Goal: Transaction & Acquisition: Purchase product/service

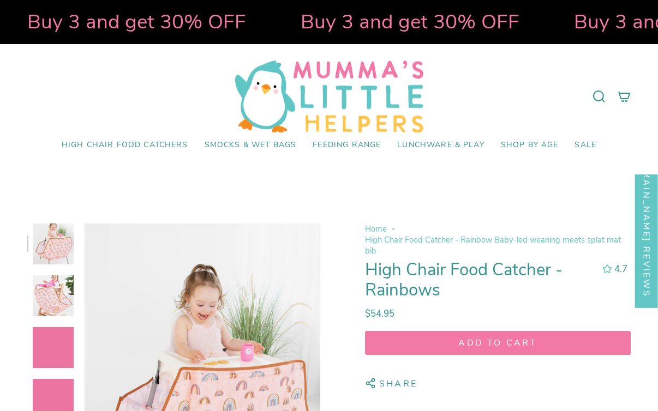
select select "pictures-first"
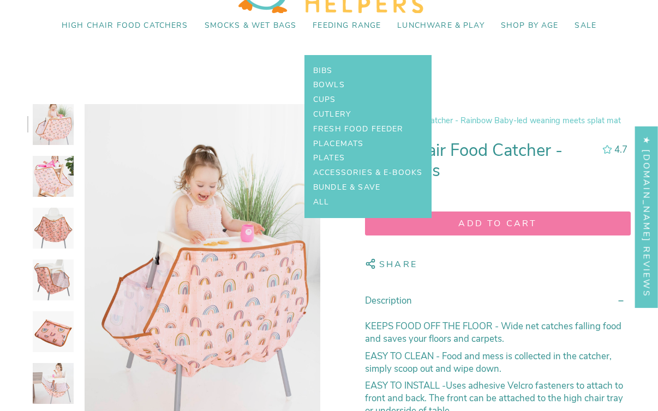
scroll to position [120, 0]
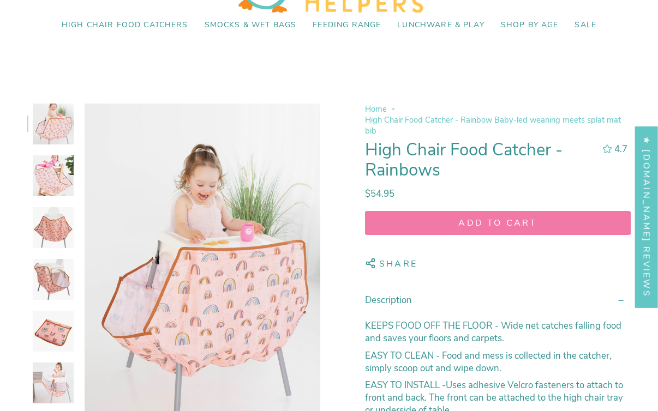
click at [45, 180] on img at bounding box center [53, 176] width 41 height 41
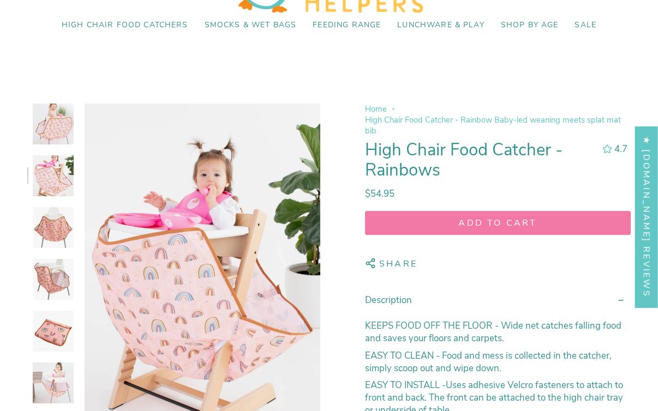
click at [45, 228] on img at bounding box center [53, 227] width 41 height 41
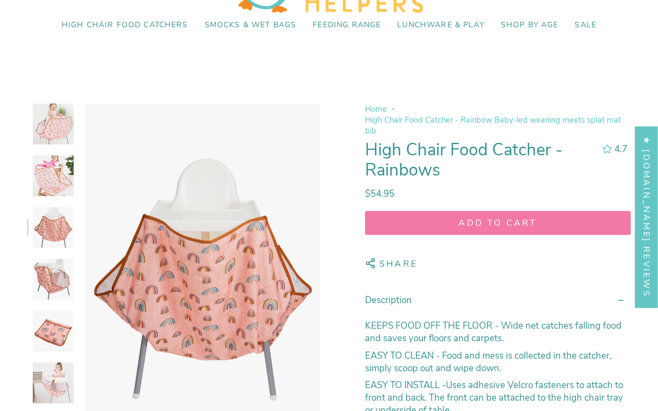
click at [50, 269] on img at bounding box center [53, 279] width 41 height 41
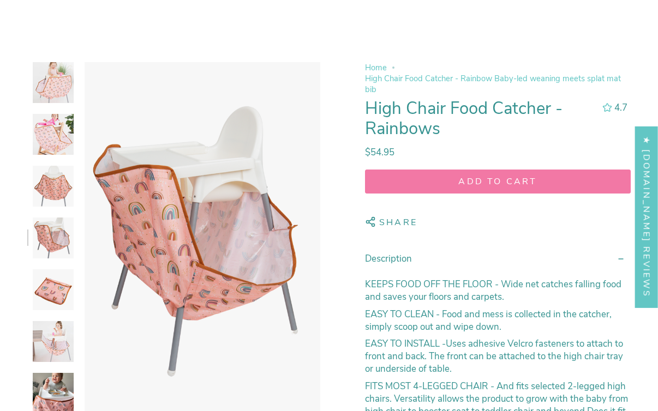
scroll to position [177, 0]
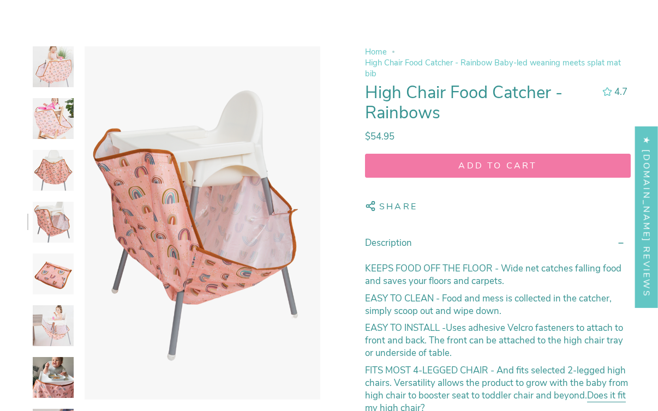
click at [56, 269] on img at bounding box center [53, 274] width 41 height 41
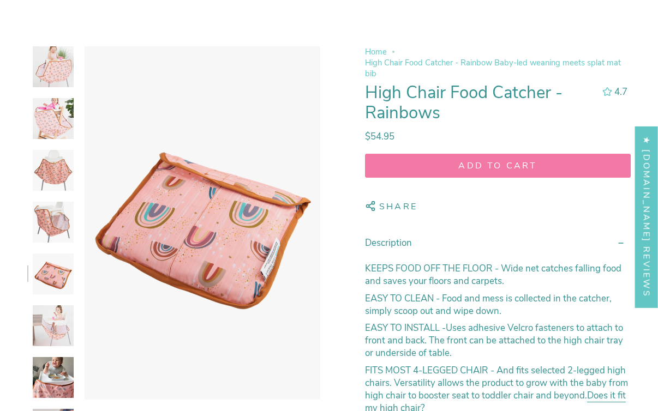
scroll to position [200, 0]
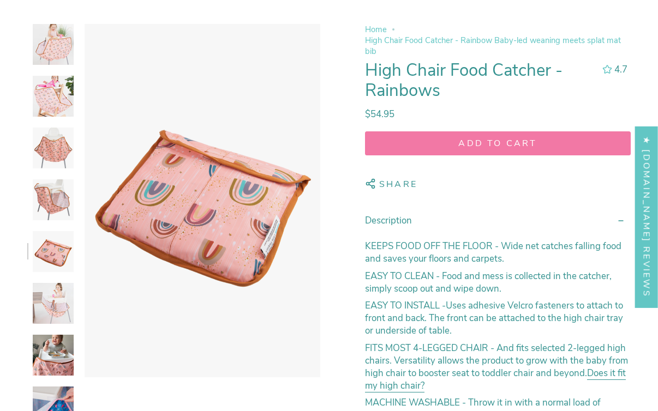
click at [58, 301] on img at bounding box center [53, 303] width 41 height 41
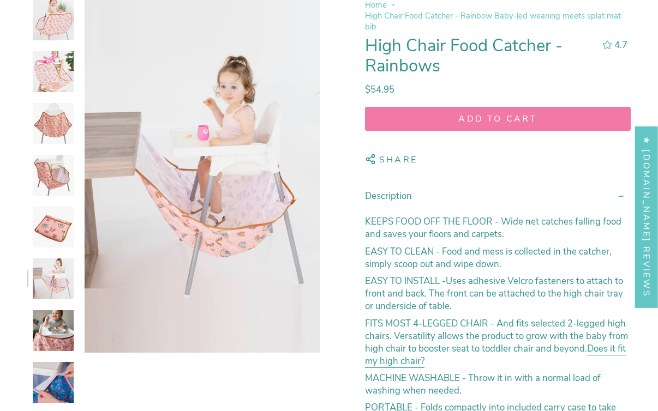
scroll to position [255, 0]
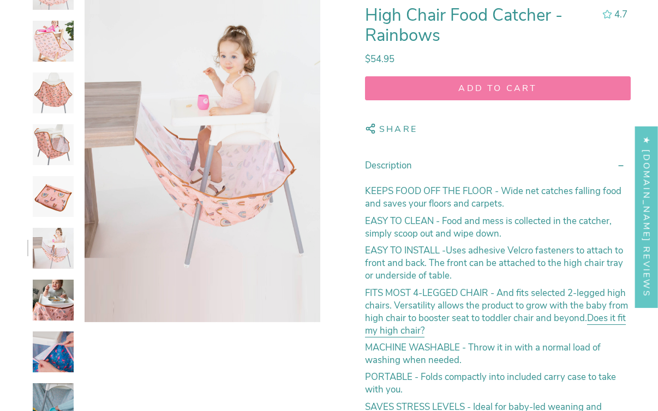
click at [61, 301] on img at bounding box center [53, 300] width 41 height 41
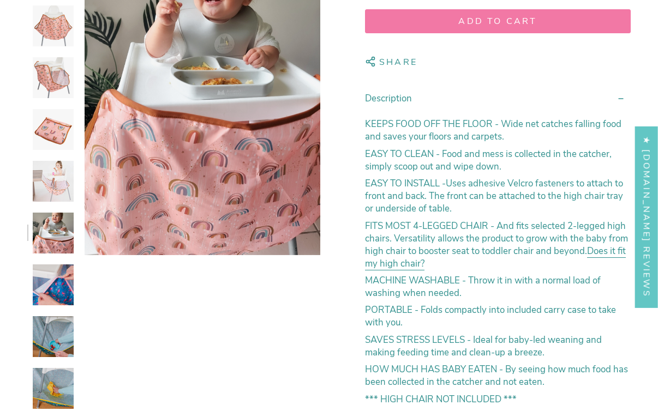
scroll to position [335, 0]
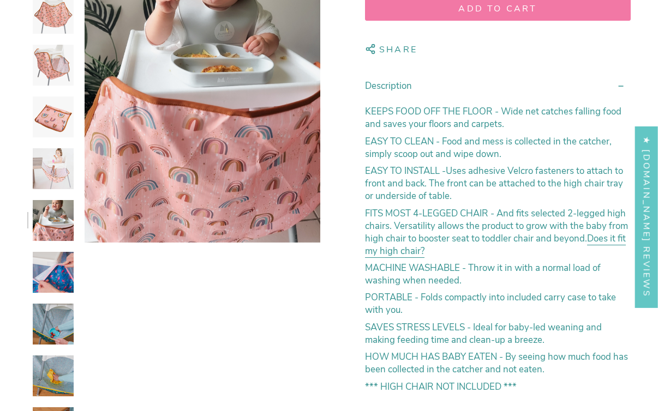
click at [61, 280] on img at bounding box center [53, 272] width 41 height 41
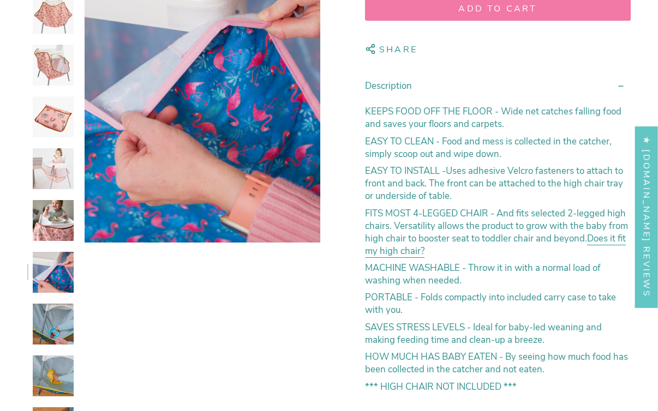
click at [55, 320] on img at bounding box center [53, 324] width 41 height 41
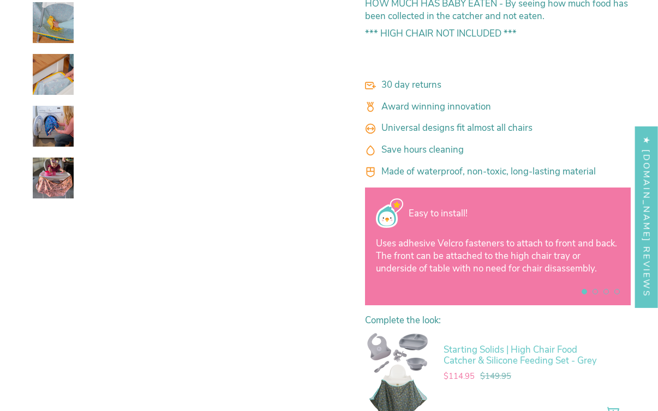
scroll to position [694, 0]
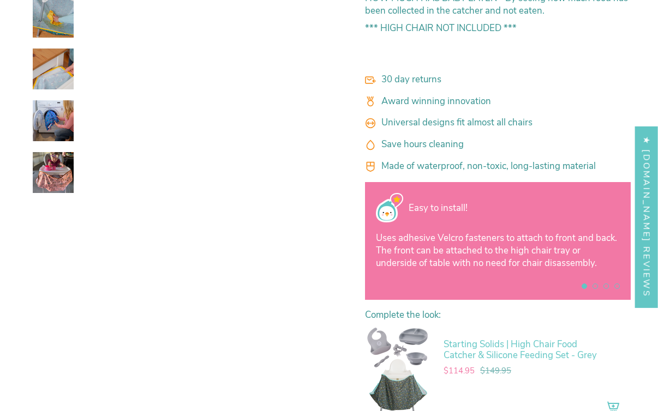
click at [56, 184] on img at bounding box center [53, 172] width 41 height 41
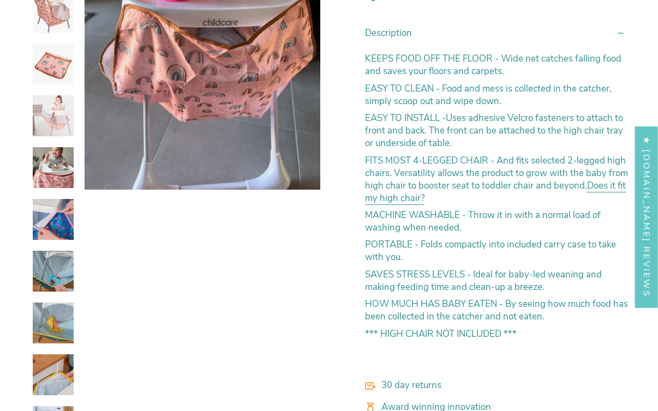
scroll to position [384, 0]
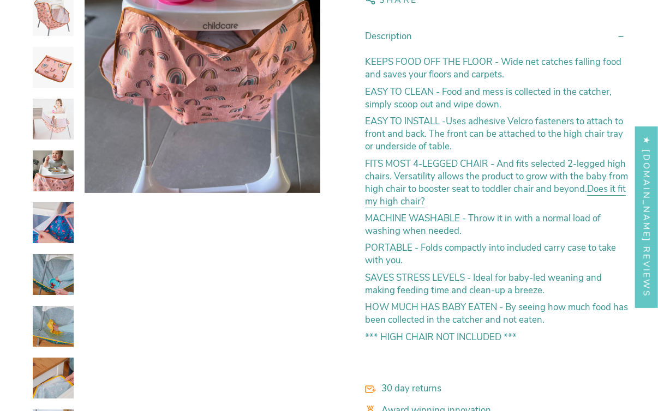
click at [612, 186] on link "Does it fit my high chair?" at bounding box center [495, 197] width 261 height 28
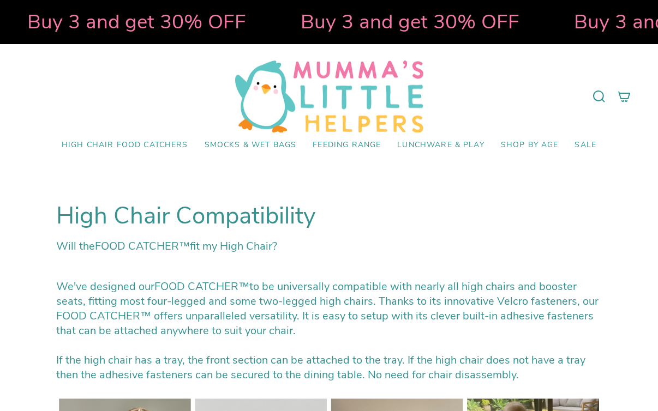
select select "pictures-first"
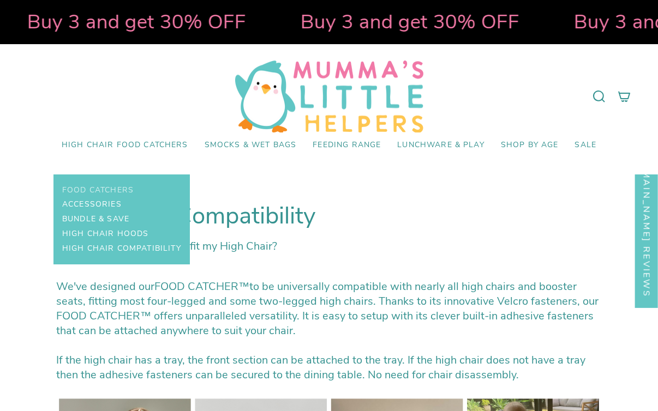
click at [103, 186] on span "Food Catchers" at bounding box center [97, 190] width 71 height 9
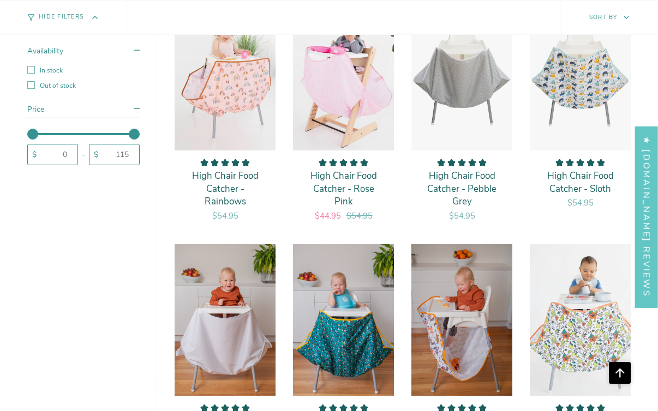
scroll to position [875, 0]
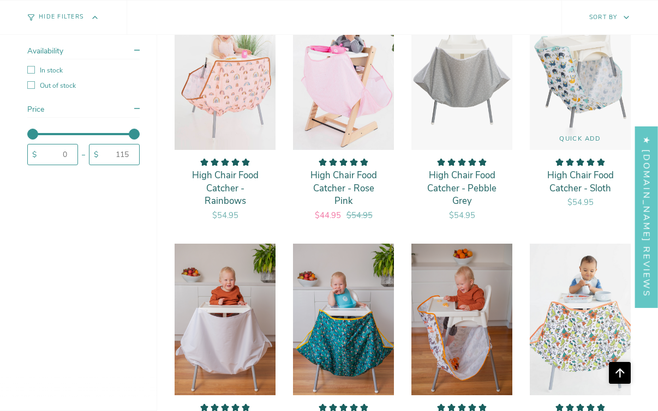
click at [580, 100] on img "High Chair Food Catcher - Sloth" at bounding box center [580, 74] width 102 height 153
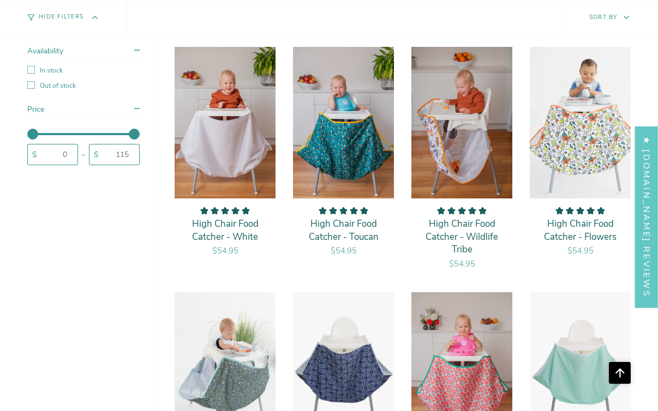
scroll to position [1074, 0]
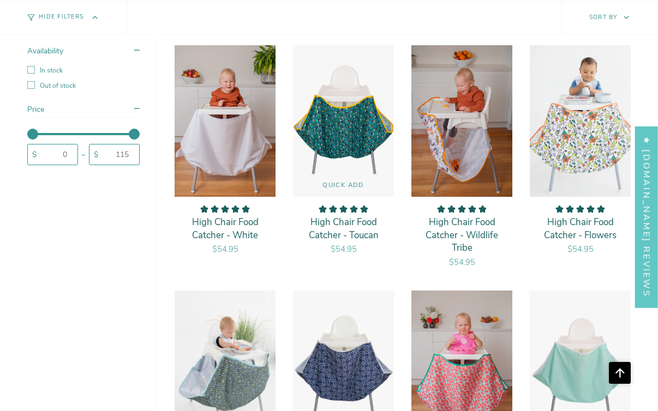
click at [369, 145] on img "High Chair Food Catcher - Toucan" at bounding box center [344, 121] width 102 height 153
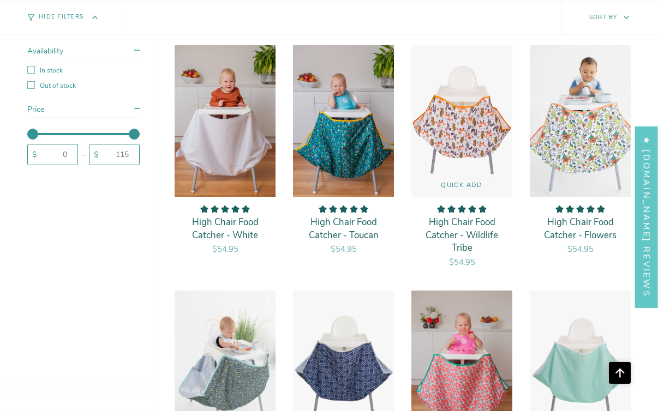
click at [479, 147] on img "High Chair Food Catcher - Wildlife Tribe" at bounding box center [462, 121] width 102 height 153
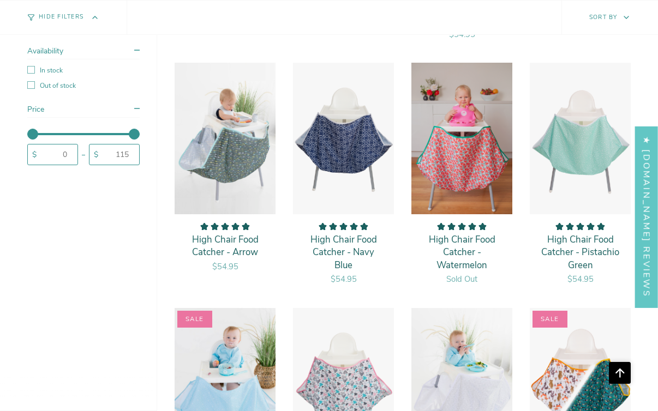
scroll to position [1306, 0]
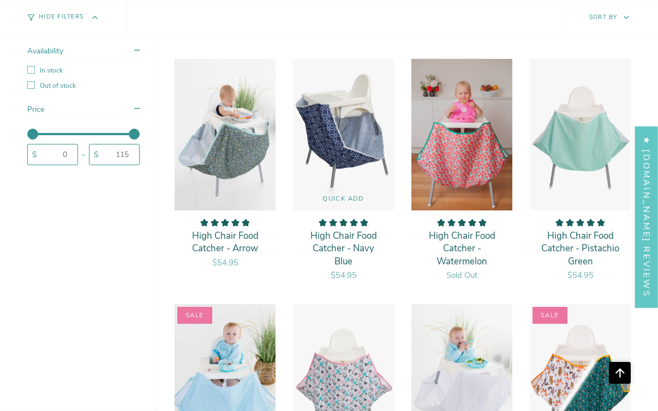
click at [376, 135] on img "High Chair Food Catcher - Navy Blue" at bounding box center [344, 134] width 102 height 153
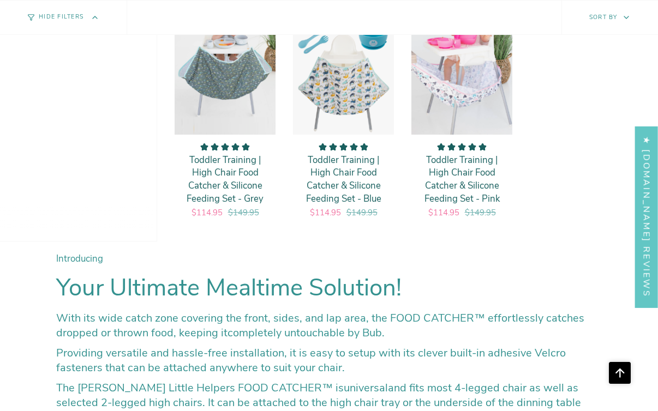
scroll to position [2107, 0]
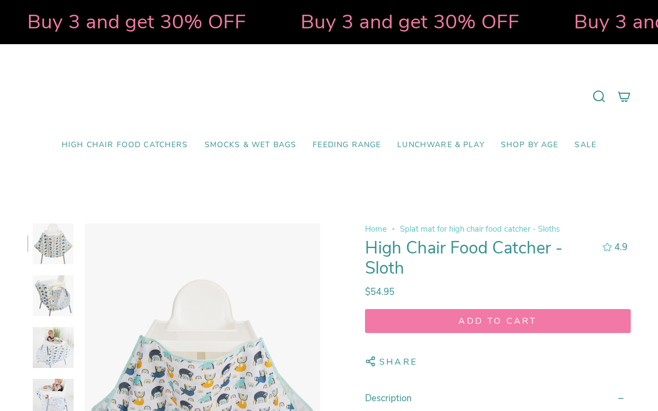
select select "pictures-first"
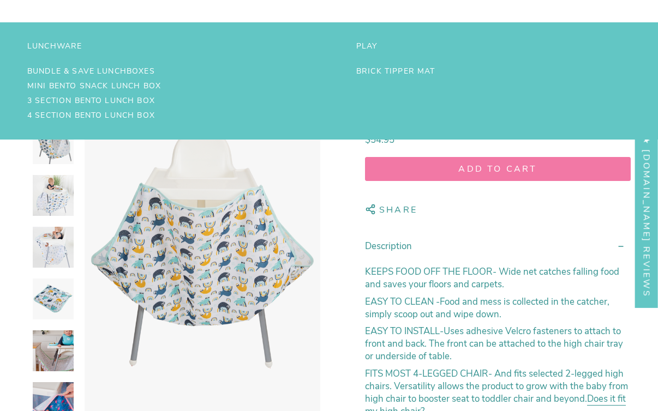
scroll to position [165, 0]
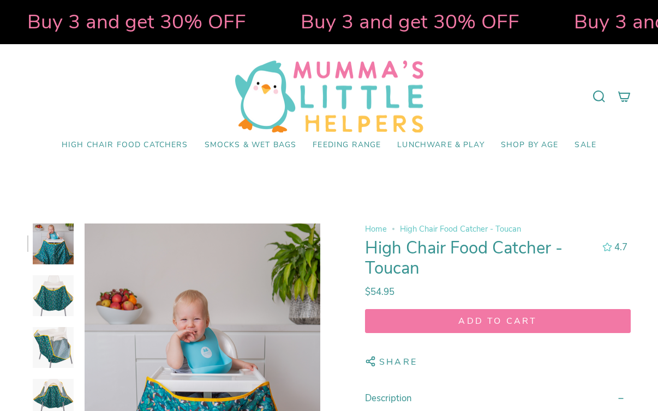
select select "pictures-first"
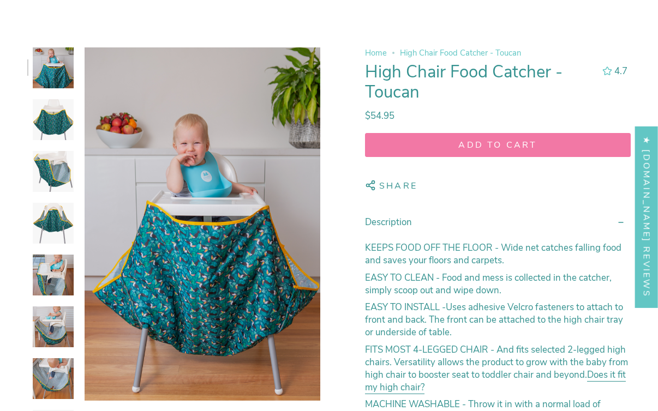
scroll to position [195, 0]
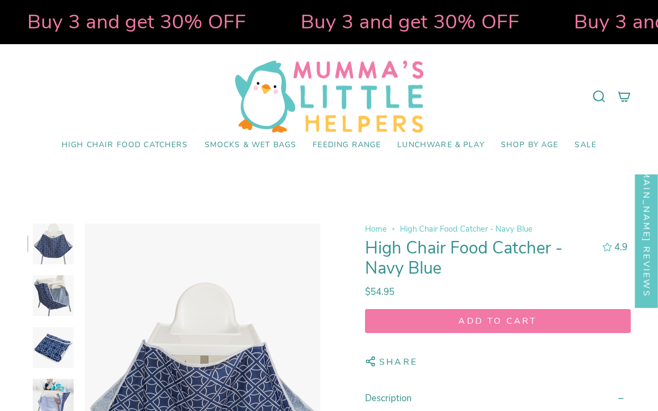
select select "pictures-first"
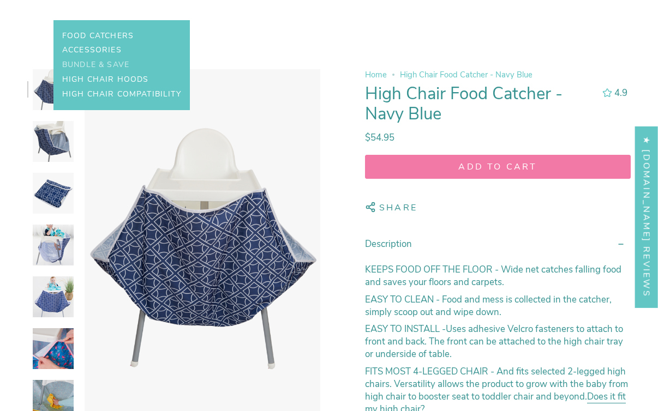
scroll to position [168, 0]
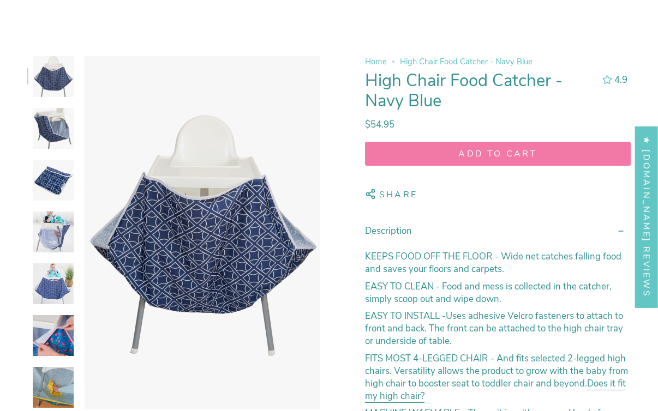
click at [58, 175] on img at bounding box center [53, 180] width 41 height 41
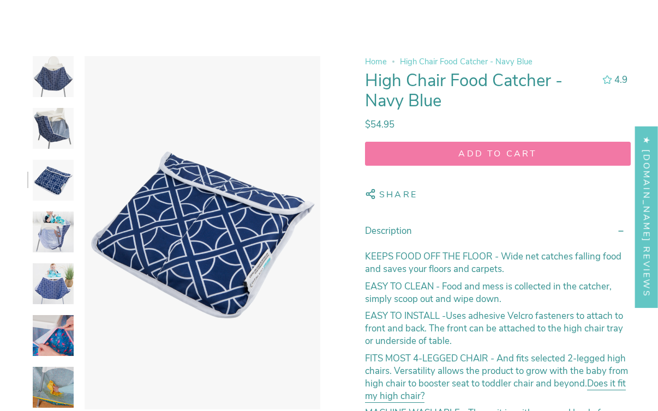
click at [49, 272] on img at bounding box center [53, 284] width 41 height 41
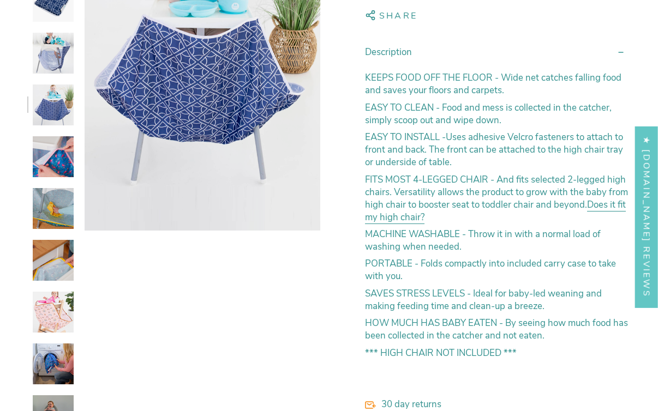
scroll to position [389, 0]
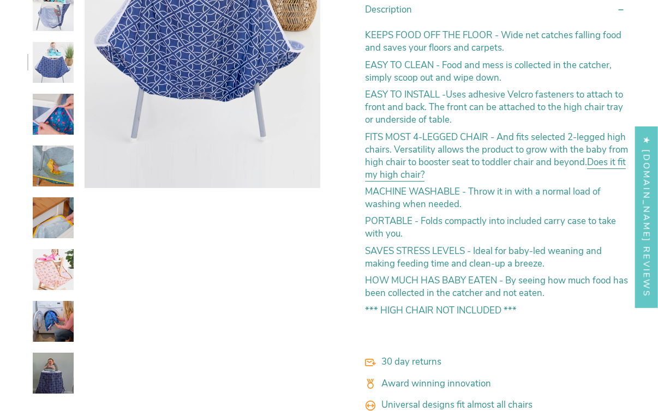
click at [51, 377] on img at bounding box center [53, 373] width 41 height 41
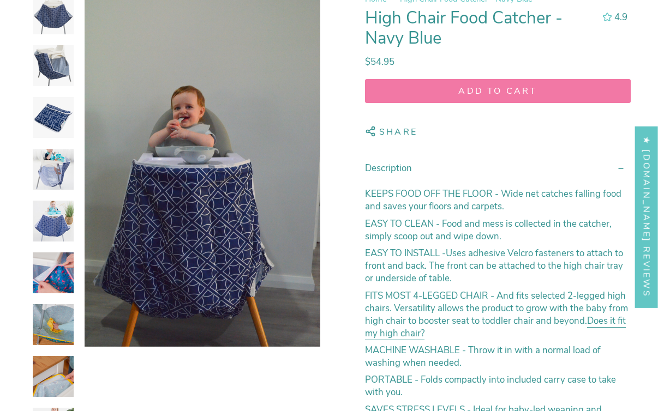
scroll to position [193, 0]
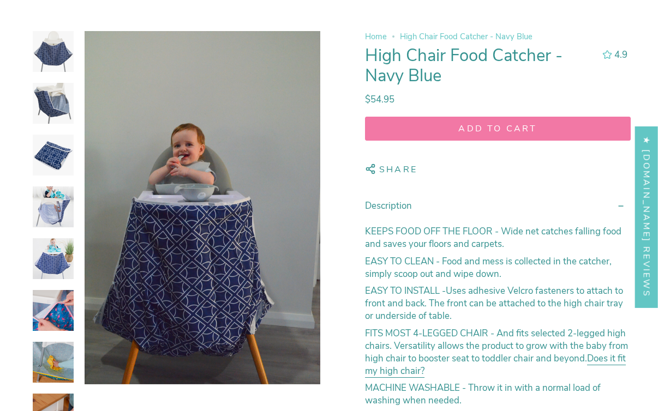
click at [56, 212] on img at bounding box center [53, 207] width 41 height 41
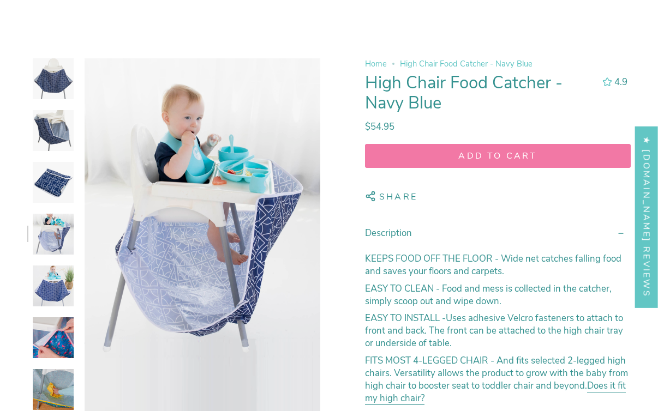
scroll to position [130, 0]
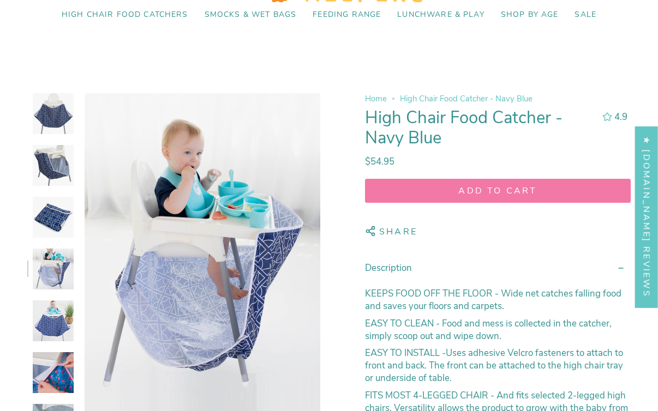
click at [60, 169] on img at bounding box center [53, 165] width 41 height 41
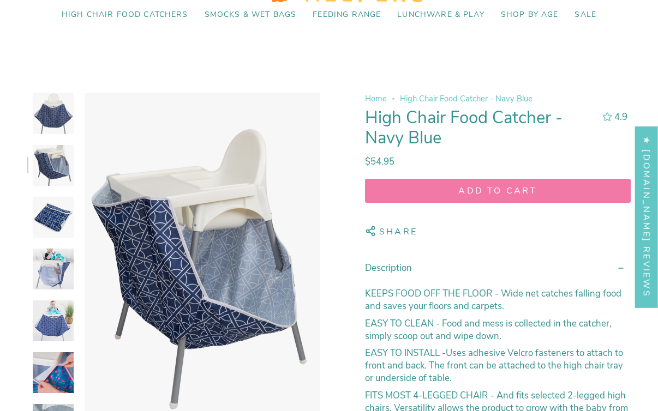
click at [56, 119] on img at bounding box center [53, 113] width 41 height 41
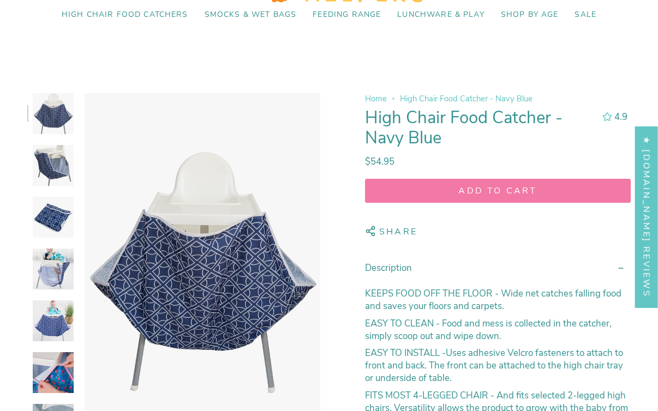
click at [550, 181] on button "Add to cart" at bounding box center [498, 191] width 266 height 24
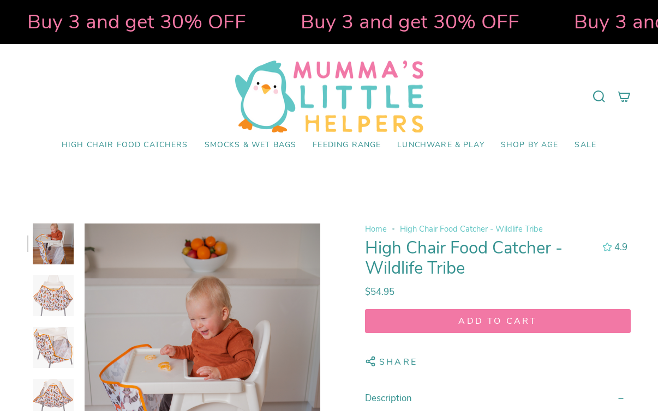
select select "pictures-first"
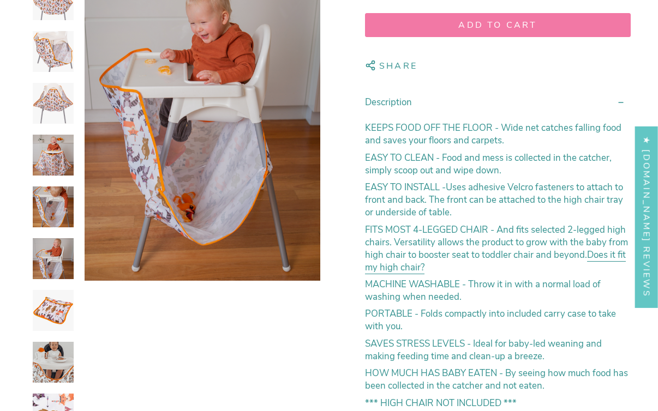
scroll to position [318, 0]
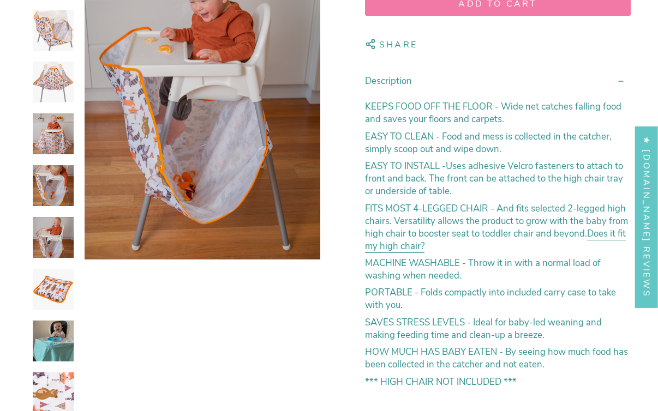
click at [57, 148] on img at bounding box center [53, 134] width 41 height 41
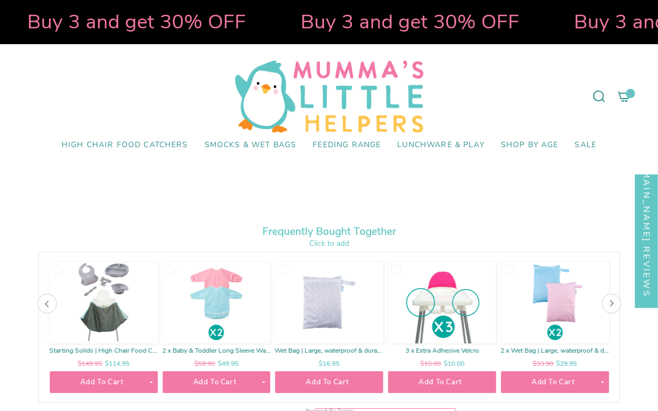
click at [614, 303] on icon at bounding box center [611, 303] width 7 height 7
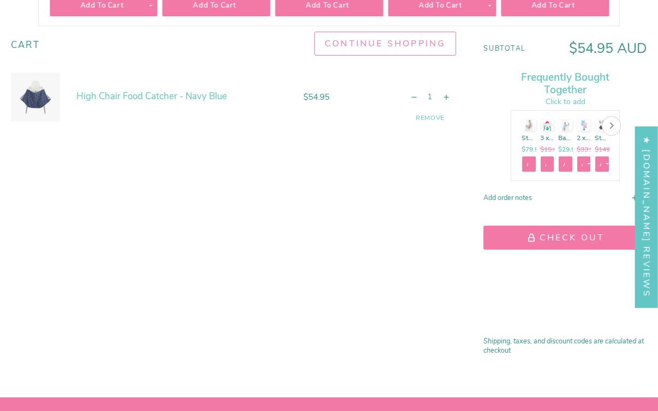
scroll to position [379, 0]
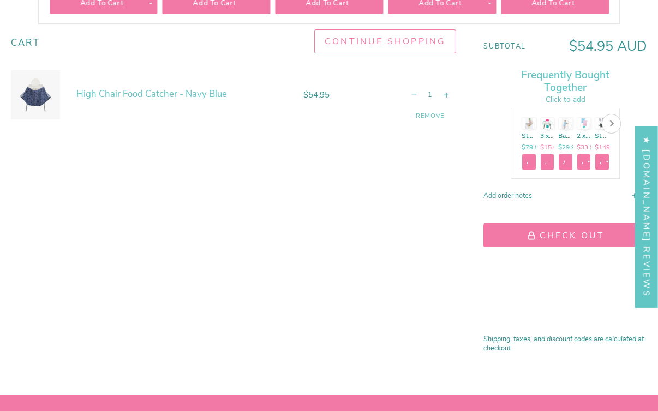
click at [486, 273] on shop-pay-wallet-button at bounding box center [485, 266] width 2 height 13
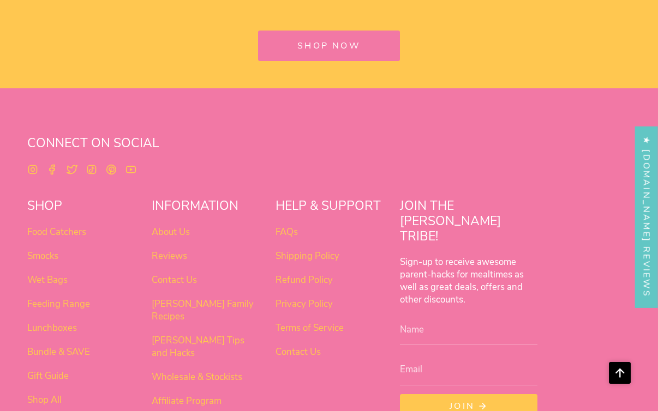
scroll to position [3487, 0]
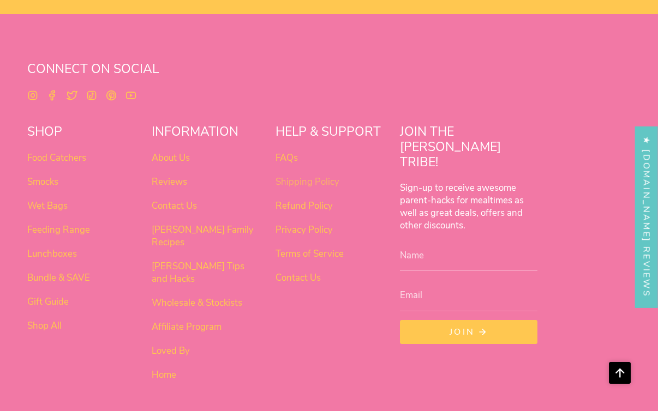
click at [309, 176] on link "Shipping Policy" at bounding box center [308, 182] width 64 height 13
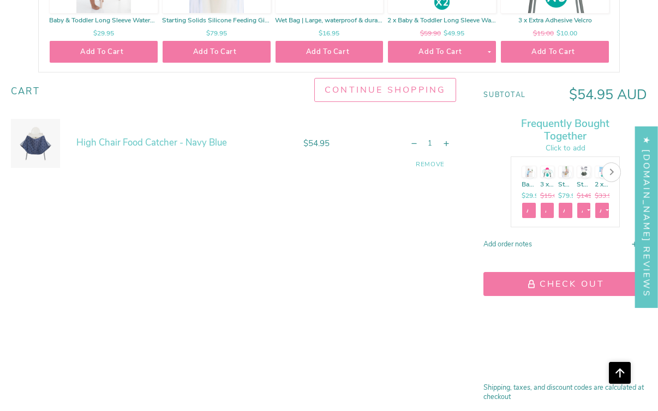
scroll to position [379, 0]
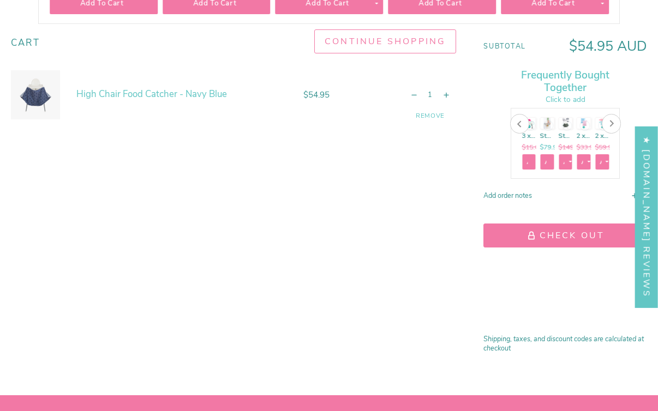
click at [579, 233] on button "Check Out" at bounding box center [566, 236] width 164 height 24
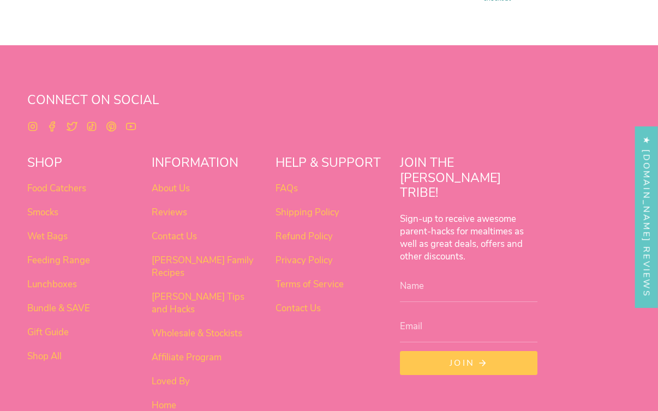
scroll to position [567, 0]
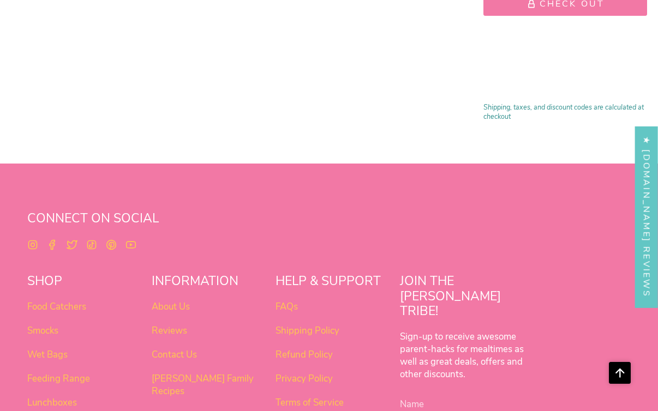
click at [486, 86] on shopify-google-pay-button at bounding box center [485, 80] width 2 height 13
